Goal: Transaction & Acquisition: Download file/media

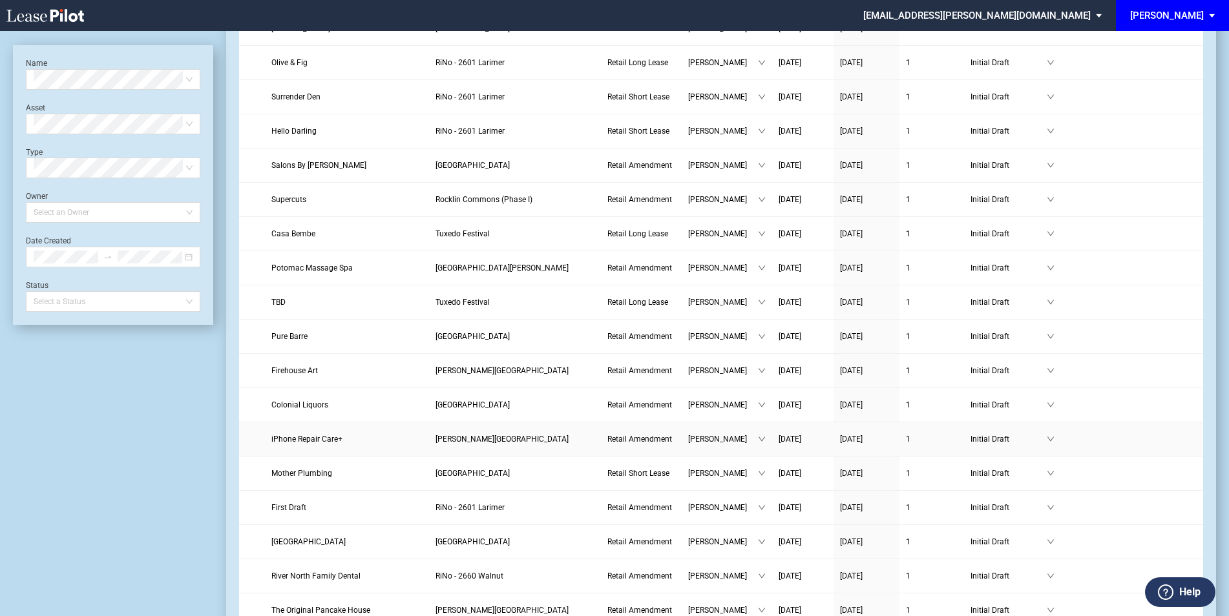
scroll to position [1034, 0]
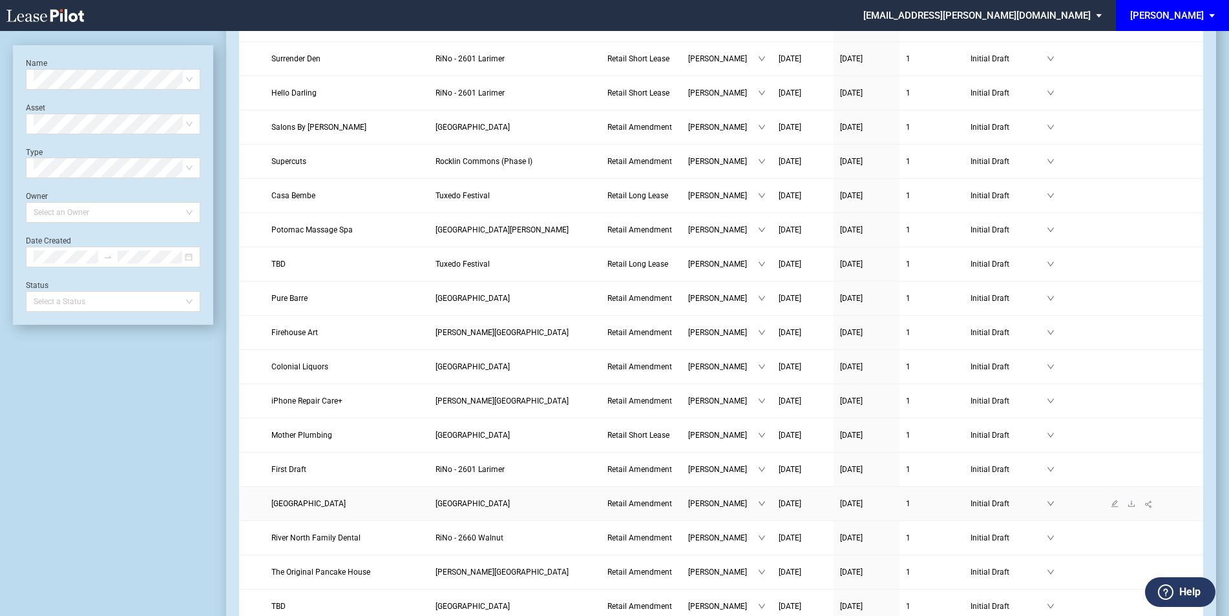
click at [322, 503] on span "Bagel Street Cafe" at bounding box center [308, 503] width 74 height 9
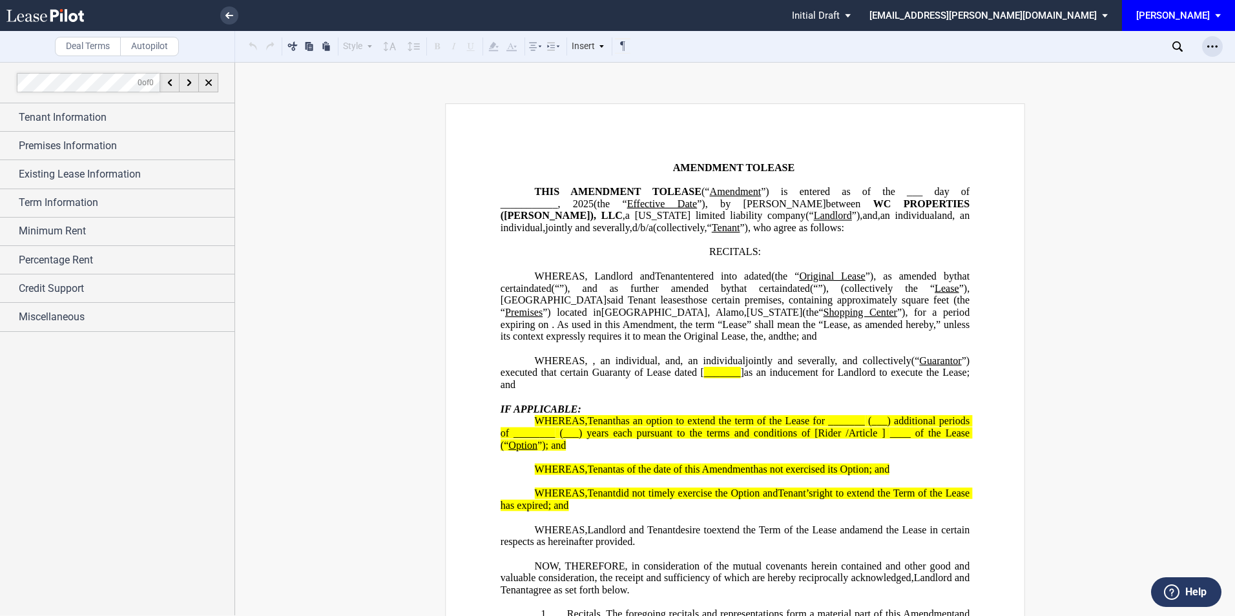
click at [1213, 43] on icon "Open Lease options menu" at bounding box center [1213, 46] width 10 height 10
click at [1084, 70] on div "Download" at bounding box center [1138, 69] width 158 height 11
